Goal: Information Seeking & Learning: Learn about a topic

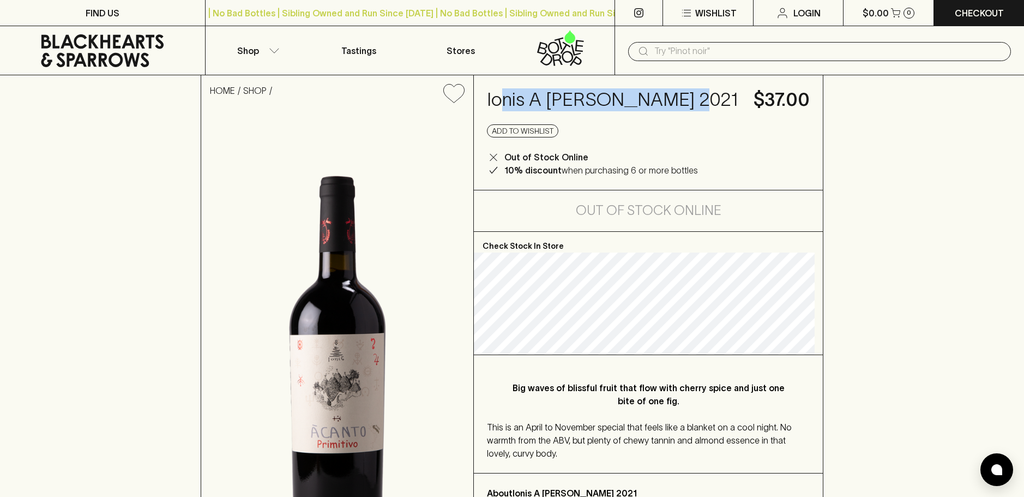
drag, startPoint x: 506, startPoint y: 104, endPoint x: 667, endPoint y: 105, distance: 160.9
click at [667, 105] on h4 "Ionis A [PERSON_NAME] 2021" at bounding box center [614, 99] width 254 height 23
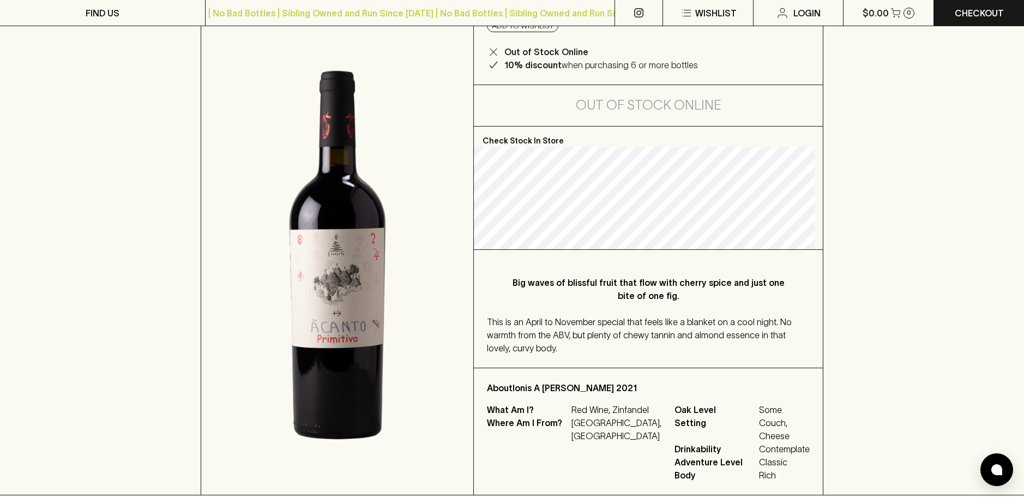
scroll to position [109, 0]
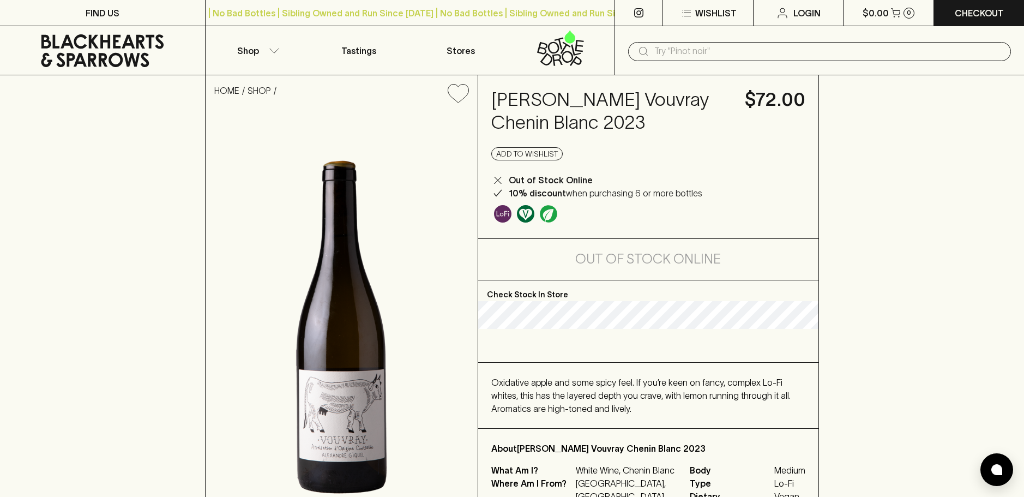
scroll to position [55, 0]
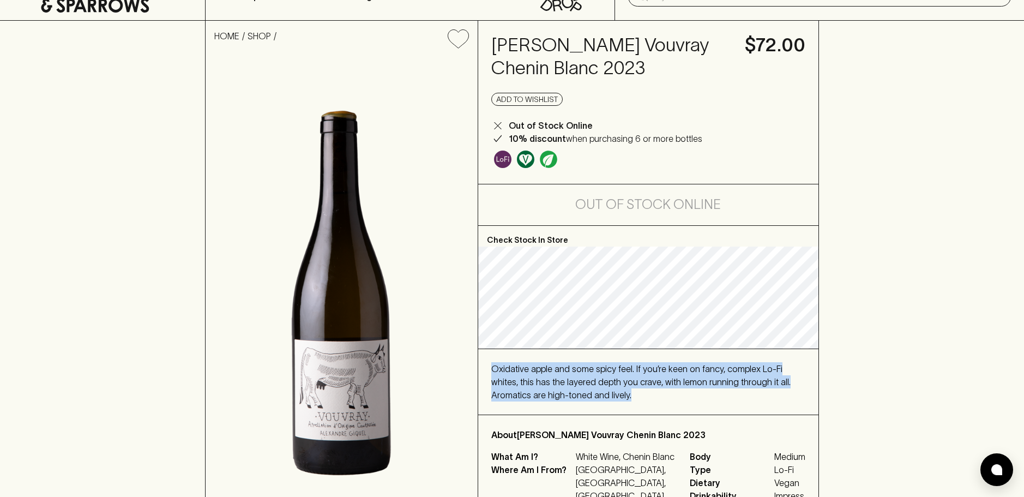
click at [653, 410] on div "Check Stock In Store Oxidative apple and some spicy feel. If you’re keen on fan…" at bounding box center [648, 377] width 341 height 303
click at [637, 399] on div "Oxidative apple and some spicy feel. If you’re keen on fancy, complex Lo-Fi whi…" at bounding box center [648, 381] width 315 height 39
drag, startPoint x: 637, startPoint y: 395, endPoint x: 492, endPoint y: 363, distance: 148.5
click at [492, 364] on div "Oxidative apple and some spicy feel. If you’re keen on fancy, complex Lo-Fi whi…" at bounding box center [648, 381] width 315 height 39
click at [493, 363] on div "Oxidative apple and some spicy feel. If you’re keen on fancy, complex Lo-Fi whi…" at bounding box center [648, 381] width 315 height 39
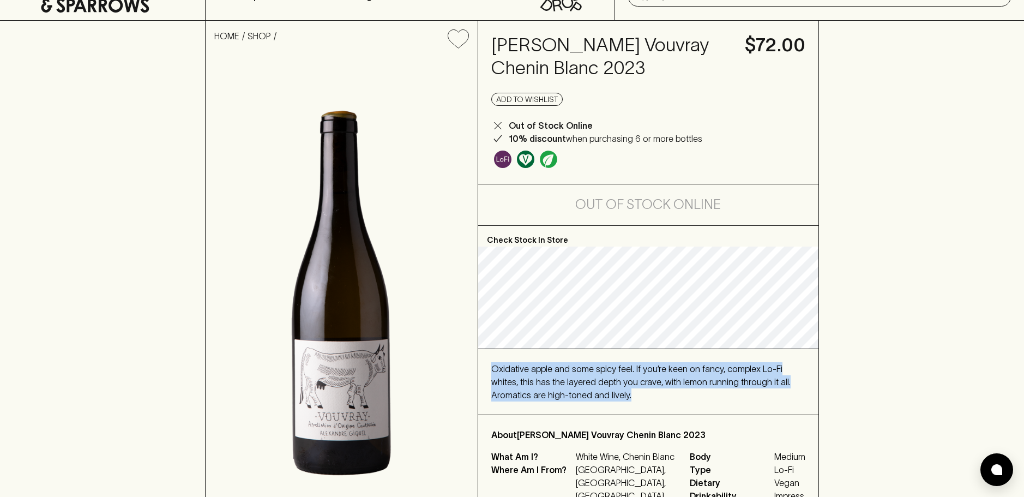
drag, startPoint x: 493, startPoint y: 363, endPoint x: 651, endPoint y: 394, distance: 161.8
click at [651, 394] on div "Oxidative apple and some spicy feel. If you’re keen on fancy, complex Lo-Fi whi…" at bounding box center [648, 381] width 315 height 39
drag, startPoint x: 651, startPoint y: 394, endPoint x: 488, endPoint y: 364, distance: 166.4
click at [488, 364] on div "Oxidative apple and some spicy feel. If you’re keen on fancy, complex Lo-Fi whi…" at bounding box center [648, 381] width 341 height 65
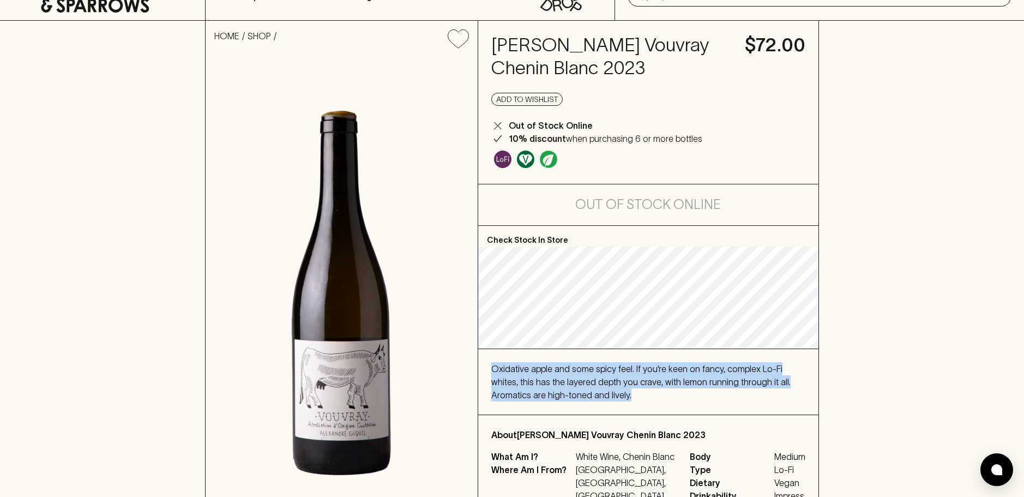
click at [493, 362] on div "Oxidative apple and some spicy feel. If you’re keen on fancy, complex Lo-Fi whi…" at bounding box center [648, 381] width 315 height 39
drag, startPoint x: 493, startPoint y: 362, endPoint x: 619, endPoint y: 394, distance: 129.5
click at [619, 394] on div "Oxidative apple and some spicy feel. If you’re keen on fancy, complex Lo-Fi whi…" at bounding box center [648, 381] width 315 height 39
drag, startPoint x: 596, startPoint y: 393, endPoint x: 521, endPoint y: 368, distance: 78.8
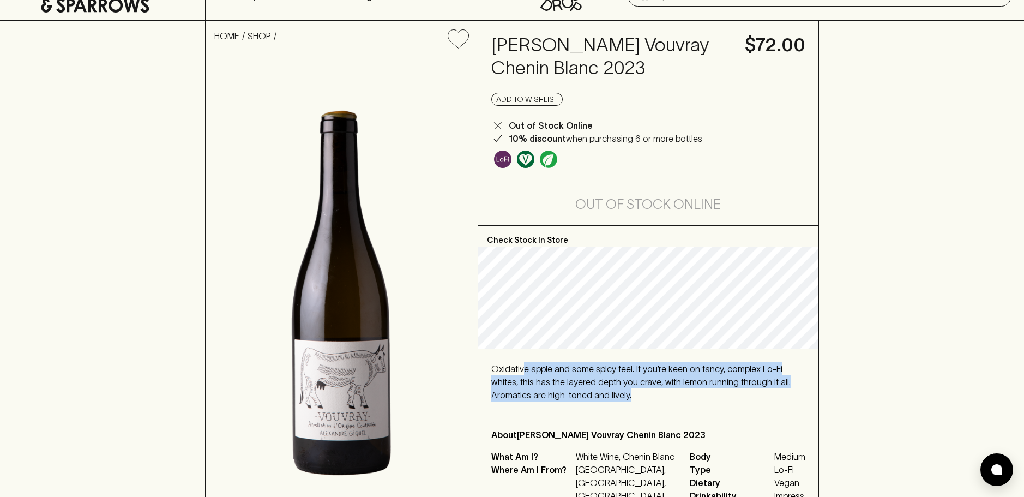
click at [521, 368] on div "Oxidative apple and some spicy feel. If you’re keen on fancy, complex Lo-Fi whi…" at bounding box center [648, 381] width 315 height 39
click at [521, 368] on span "Oxidative apple and some spicy feel. If you’re keen on fancy, complex Lo-Fi whi…" at bounding box center [640, 382] width 299 height 36
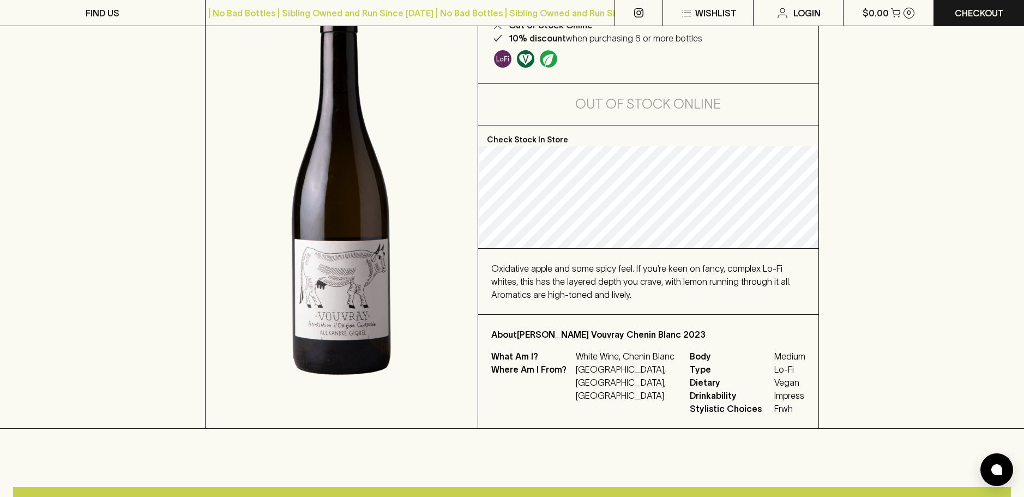
scroll to position [164, 0]
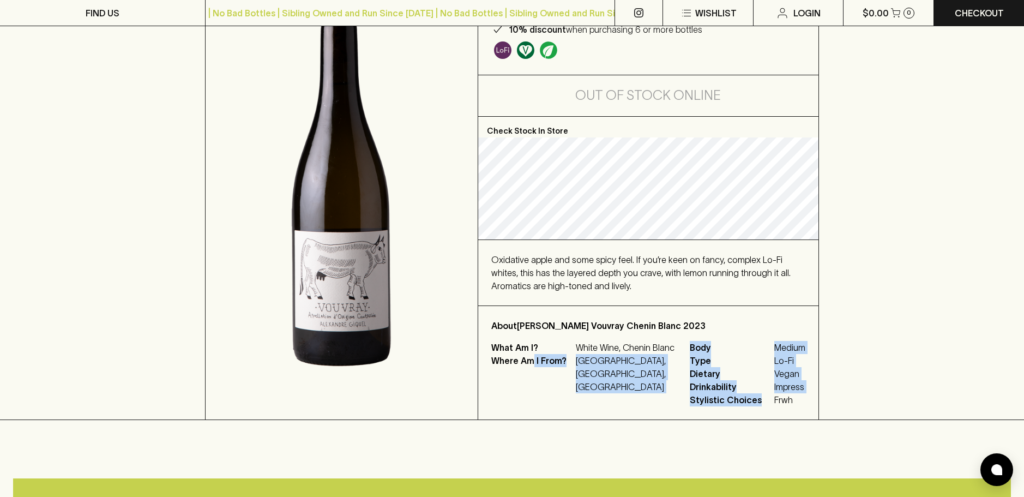
drag, startPoint x: 632, startPoint y: 360, endPoint x: 776, endPoint y: 407, distance: 152.0
click at [776, 407] on div "About Alexandre Giquel Vouvray Chenin Blanc 2023 What Am I? White Wine, Chenin …" at bounding box center [648, 362] width 341 height 113
click at [776, 402] on span "Frwh" at bounding box center [790, 399] width 31 height 13
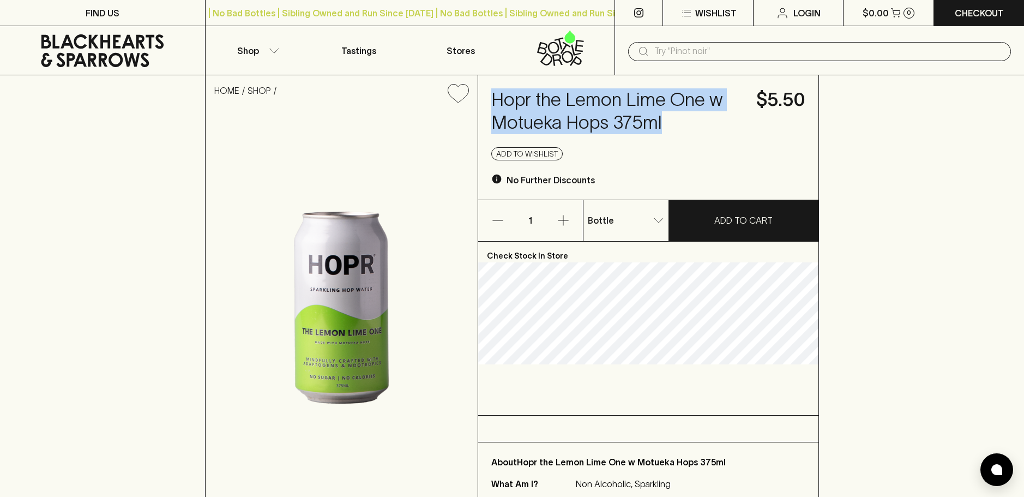
drag, startPoint x: 491, startPoint y: 97, endPoint x: 691, endPoint y: 127, distance: 202.4
click at [691, 127] on h4 "Hopr the Lemon Lime One w Motueka Hops 375ml" at bounding box center [617, 111] width 253 height 46
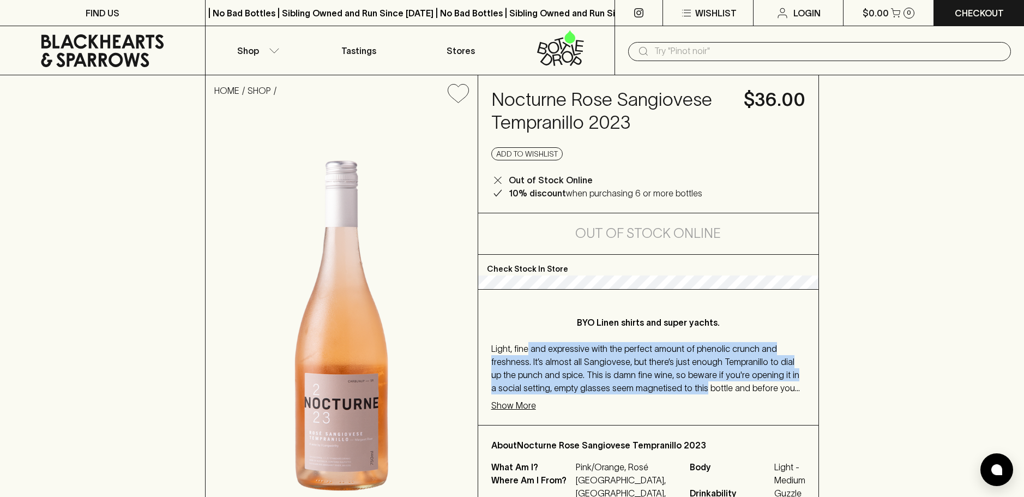
drag, startPoint x: 527, startPoint y: 356, endPoint x: 692, endPoint y: 389, distance: 167.5
click at [692, 389] on span "Light, fine and expressive with the perfect amount of phenolic crunch and fresh…" at bounding box center [645, 381] width 309 height 75
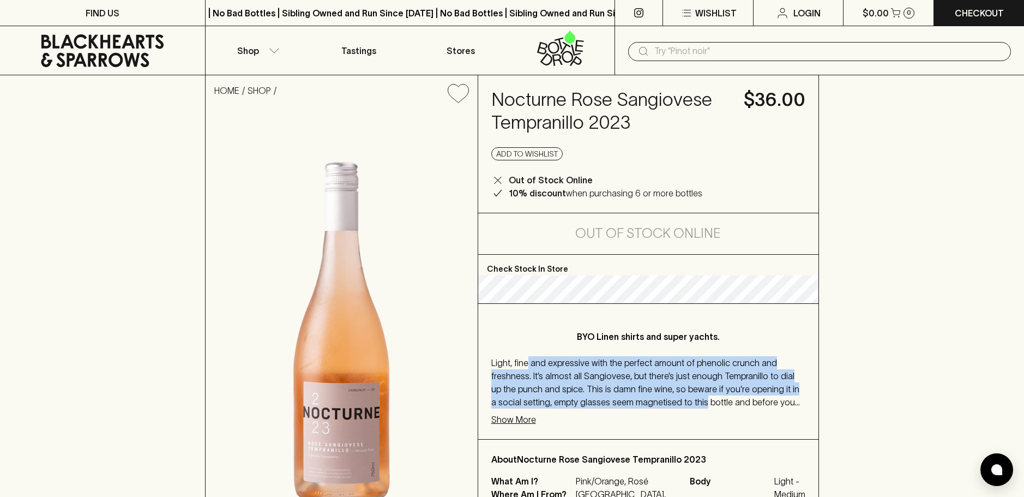
click at [692, 389] on div "BYO Linen shirts and super yachts. Light, fine and expressive with the perfect …" at bounding box center [648, 371] width 341 height 135
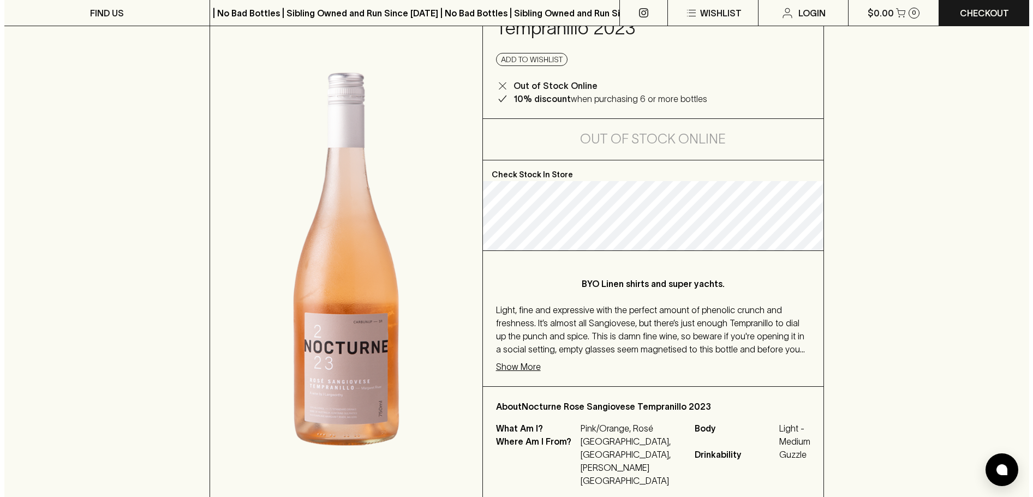
scroll to position [109, 0]
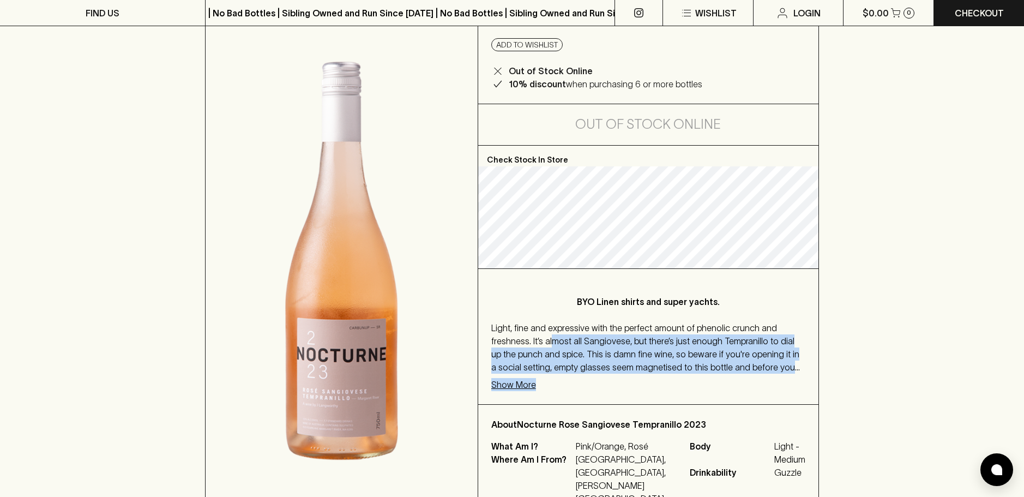
drag, startPoint x: 551, startPoint y: 338, endPoint x: 805, endPoint y: 383, distance: 258.2
click at [805, 383] on div "BYO Linen shirts and super yachts. Light, fine and expressive with the perfect …" at bounding box center [648, 336] width 341 height 135
click at [791, 374] on div "BYO Linen shirts and super yachts. Light, fine and expressive with the perfect …" at bounding box center [648, 336] width 341 height 135
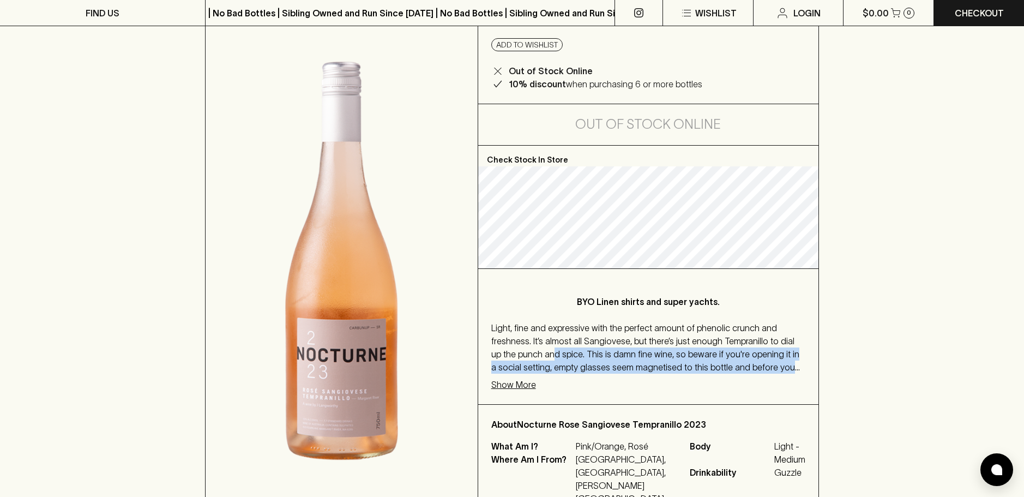
drag, startPoint x: 777, startPoint y: 373, endPoint x: 539, endPoint y: 349, distance: 238.5
click at [539, 349] on div "Light, fine and expressive with the perfect amount of phenolic crunch and fresh…" at bounding box center [648, 347] width 315 height 52
click at [542, 349] on span "Light, fine and expressive with the perfect amount of phenolic crunch and fresh…" at bounding box center [645, 360] width 309 height 75
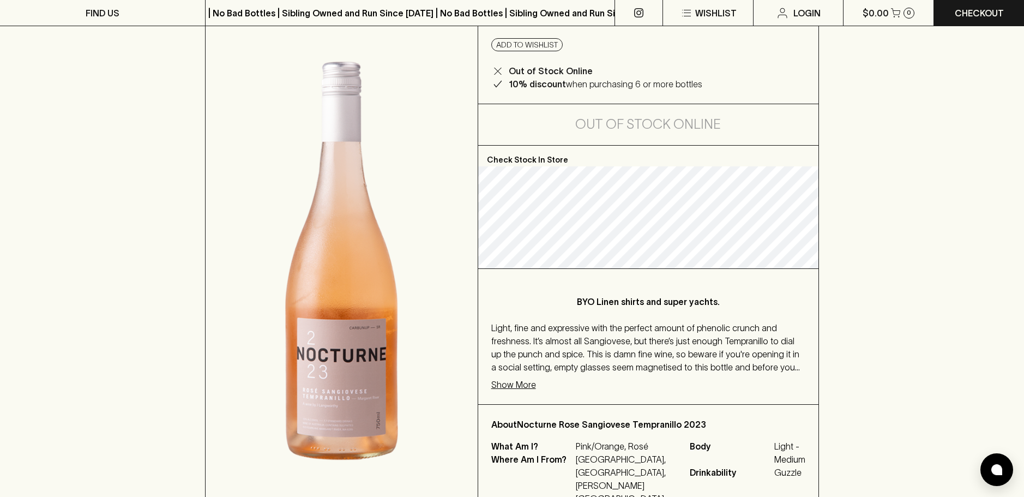
click at [521, 389] on p "Show More" at bounding box center [513, 384] width 45 height 13
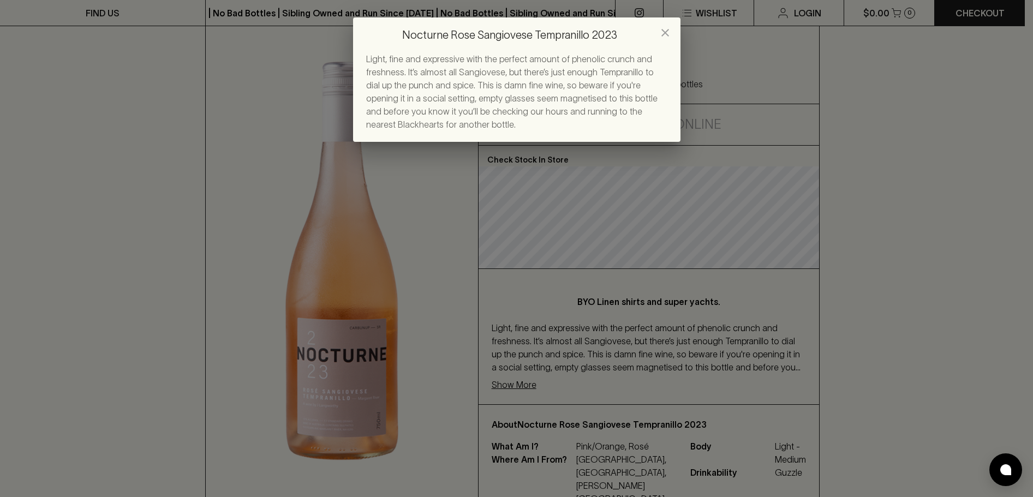
click at [561, 98] on span "Light, fine and expressive with the perfect amount of phenolic crunch and fresh…" at bounding box center [511, 91] width 291 height 75
